Goal: Check status: Check status

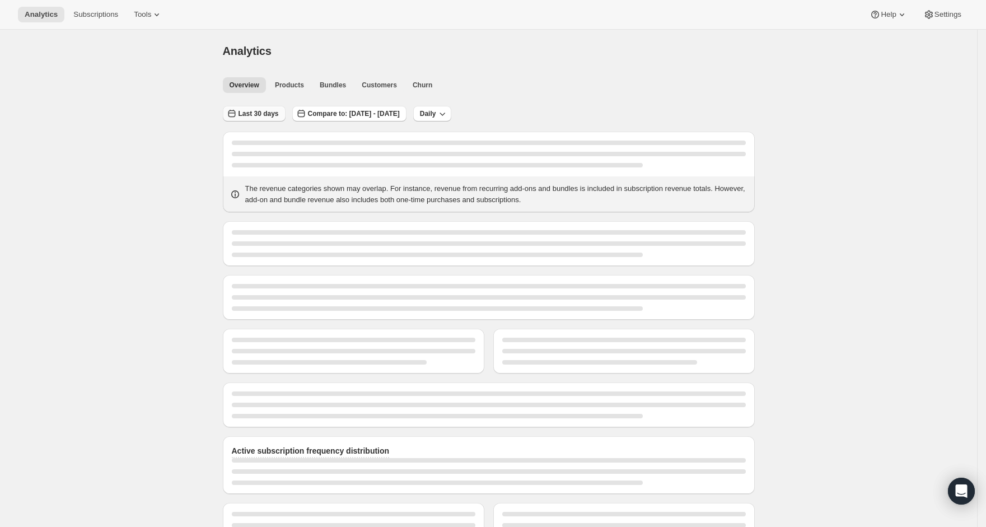
click at [251, 111] on span "Last 30 days" at bounding box center [259, 113] width 40 height 9
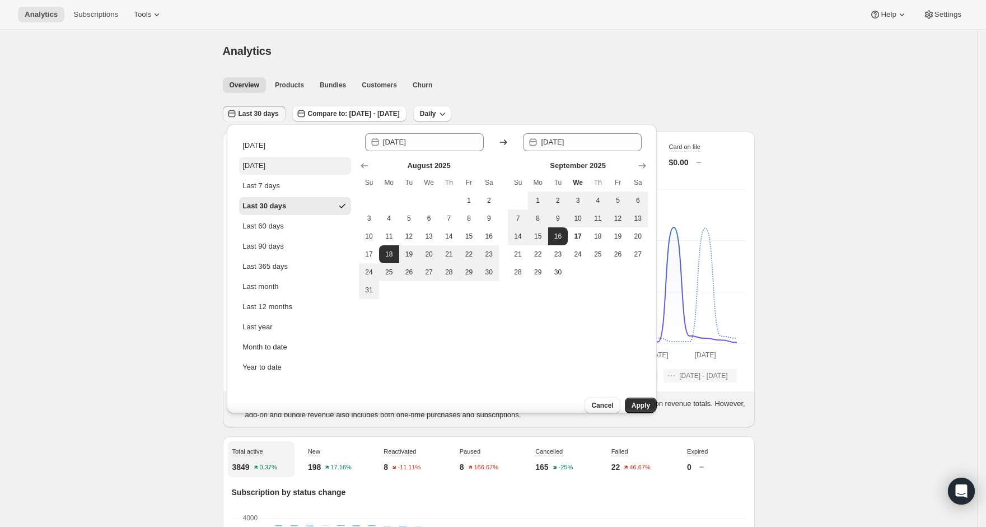
click at [280, 163] on button "[DATE]" at bounding box center [295, 166] width 112 height 18
type input "[DATE]"
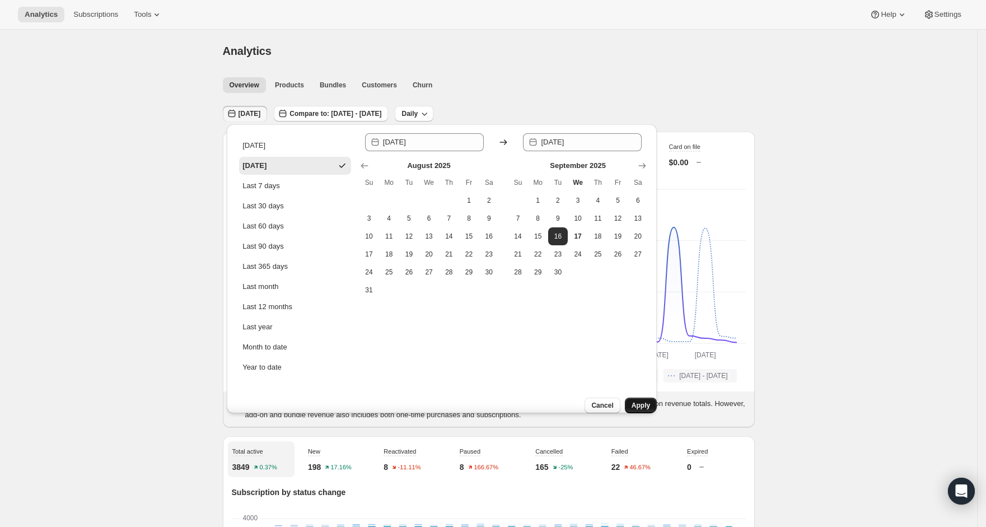
click at [643, 398] on button "Apply" at bounding box center [641, 406] width 32 height 16
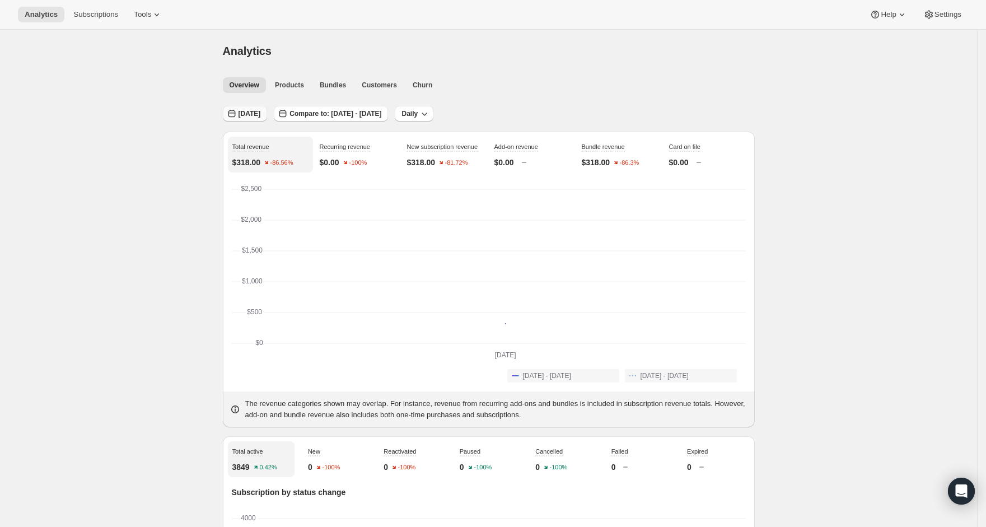
click at [261, 110] on span "[DATE]" at bounding box center [250, 113] width 22 height 9
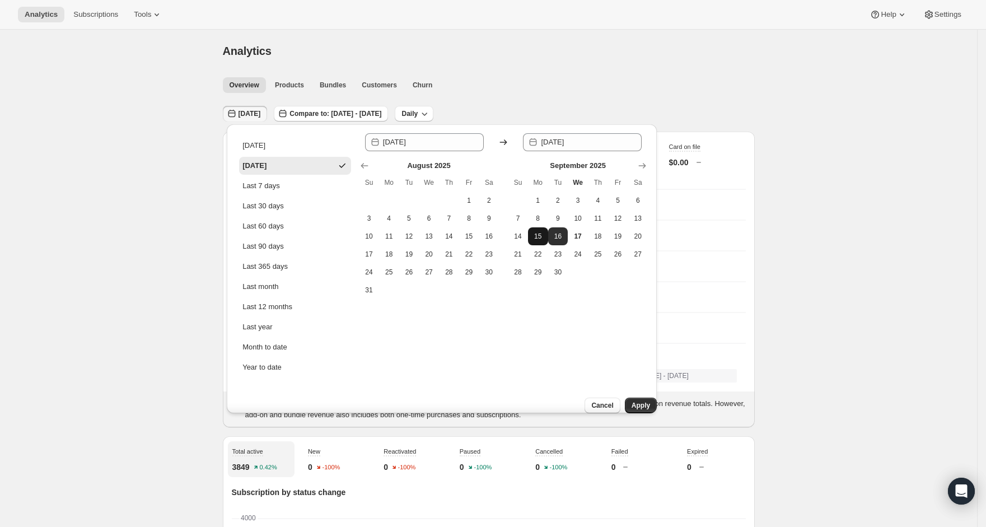
click at [538, 238] on span "15" at bounding box center [538, 236] width 11 height 9
type input "[DATE]"
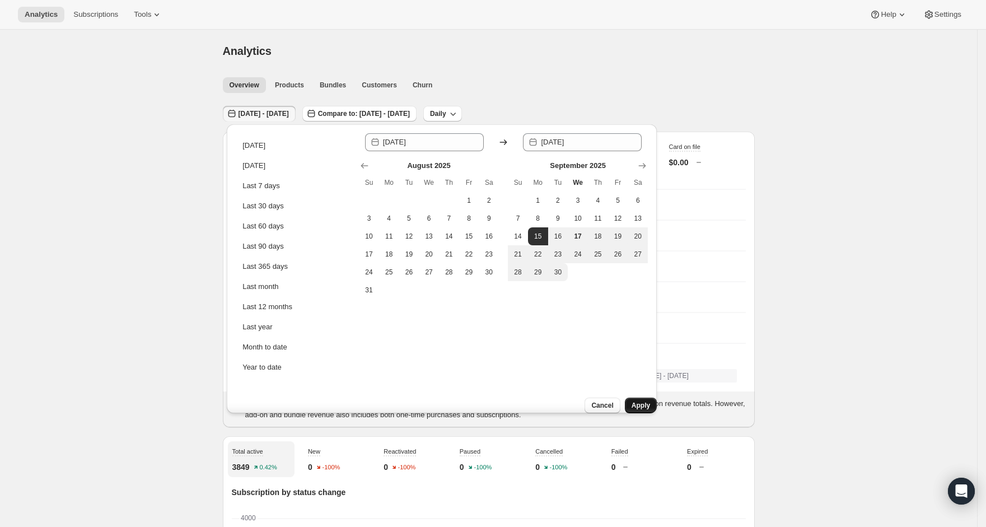
click at [628, 398] on button "Apply" at bounding box center [641, 406] width 32 height 16
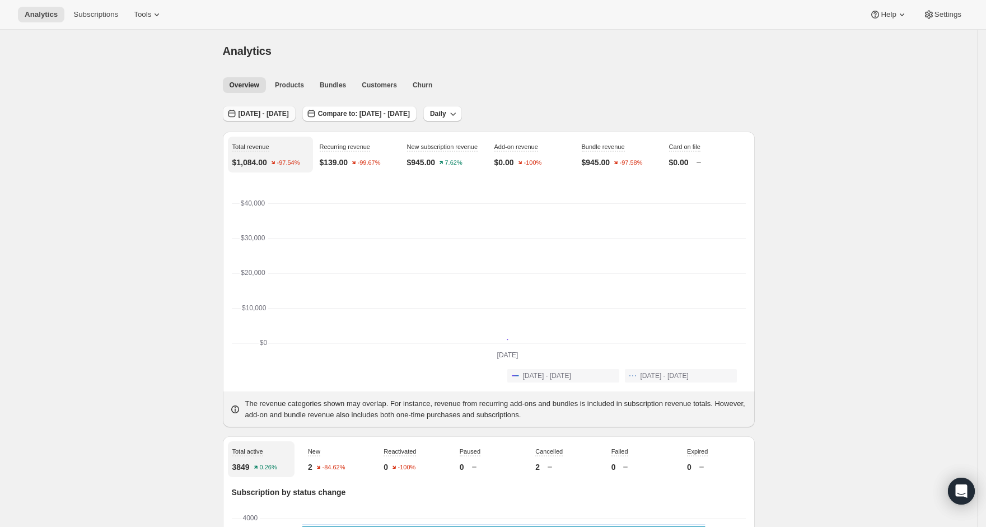
click at [289, 112] on span "[DATE] - [DATE]" at bounding box center [264, 113] width 50 height 9
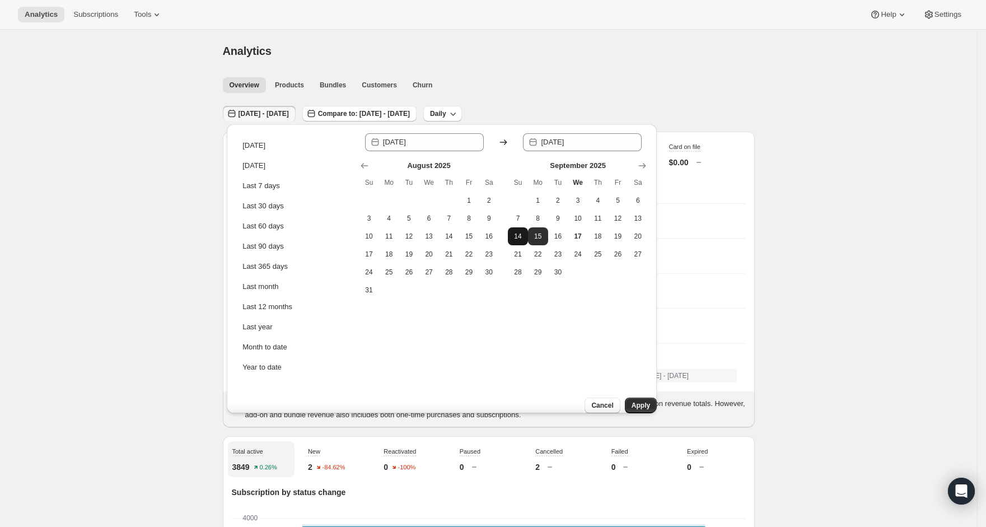
click at [521, 231] on button "14" at bounding box center [518, 236] width 20 height 18
type input "[DATE]"
click at [521, 231] on button "14" at bounding box center [518, 236] width 20 height 18
click at [640, 401] on span "Apply" at bounding box center [641, 405] width 18 height 9
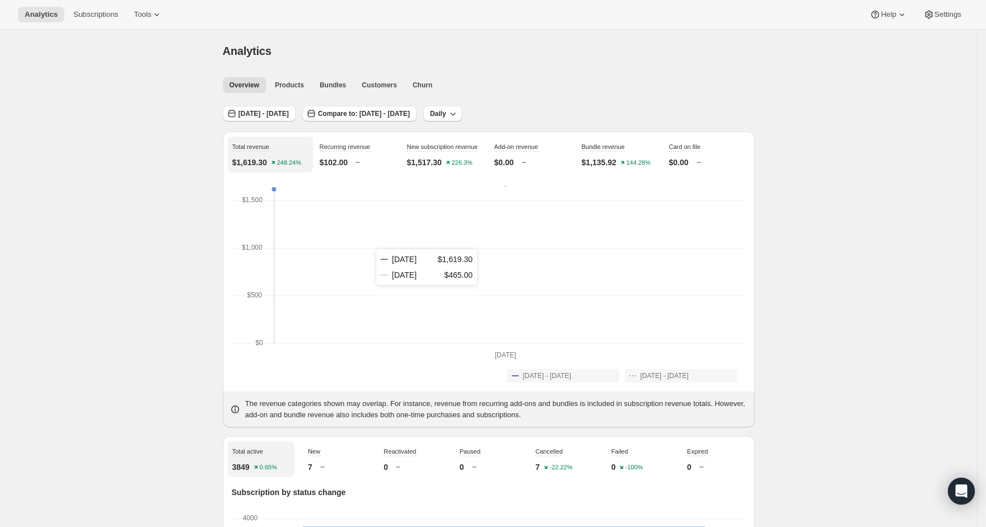
scroll to position [27, 0]
